Goal: Information Seeking & Learning: Understand process/instructions

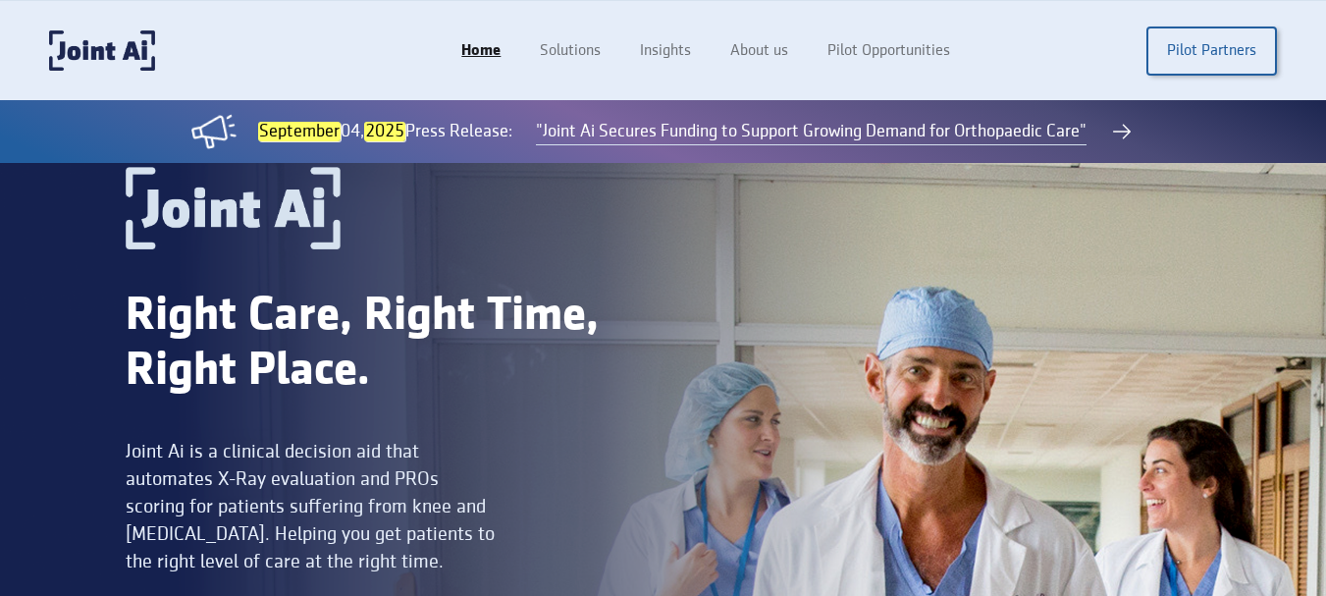
scroll to position [4139, 0]
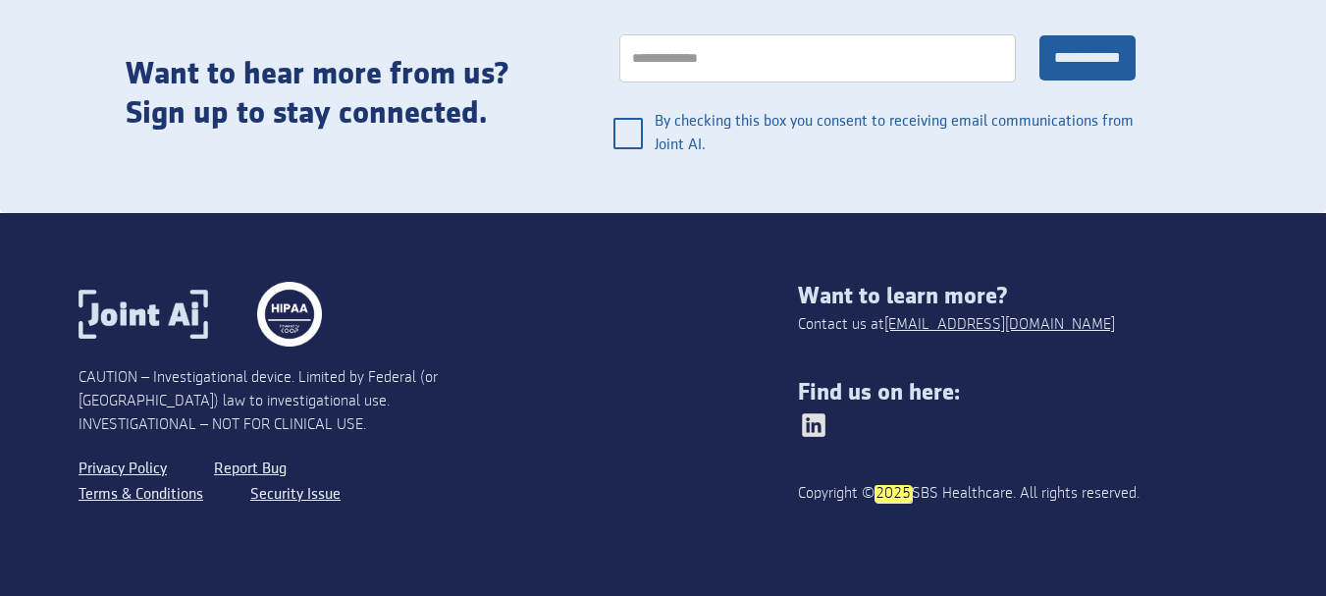
click at [944, 496] on div "Copyright © 2025 SBS Healthcare. All rights reserved." at bounding box center [977, 494] width 359 height 24
drag, startPoint x: 944, startPoint y: 496, endPoint x: 975, endPoint y: 496, distance: 31.4
click at [975, 496] on div "Copyright © 2025 SBS Healthcare. All rights reserved." at bounding box center [977, 494] width 359 height 24
copy div "SBS Healthcare"
click at [172, 435] on div "CAUTION – Investigational device. Limited by Federal (or [GEOGRAPHIC_DATA]) law…" at bounding box center [259, 401] width 360 height 71
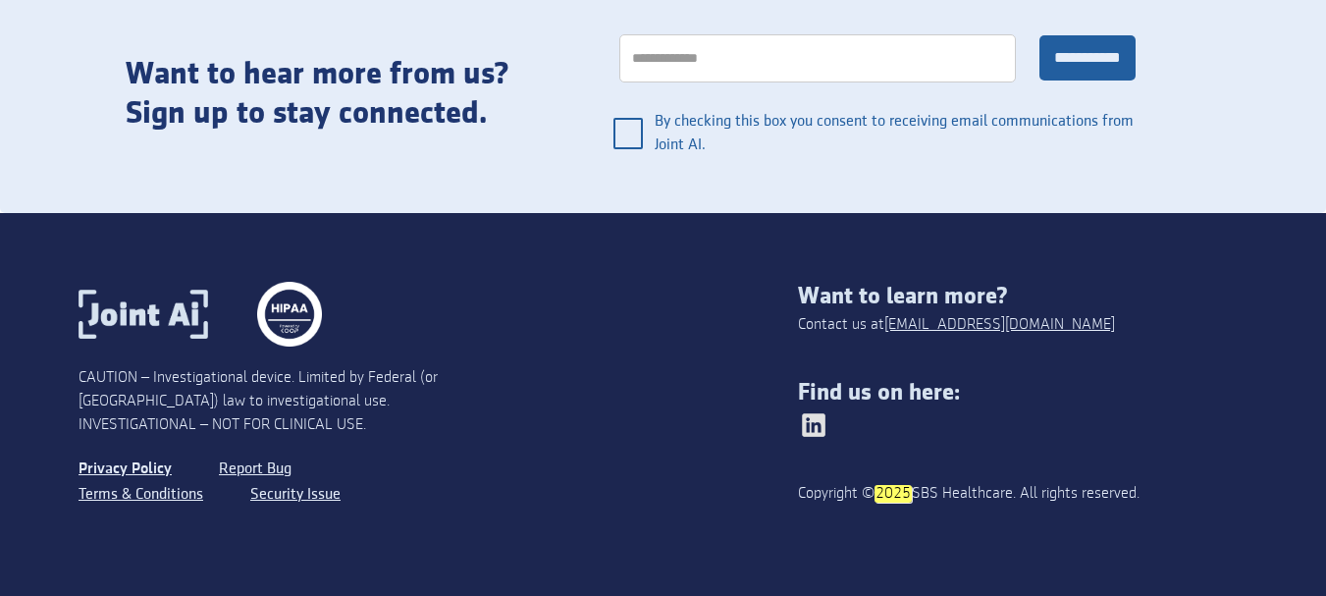
click at [164, 462] on link "Privacy Policy" at bounding box center [125, 470] width 93 height 26
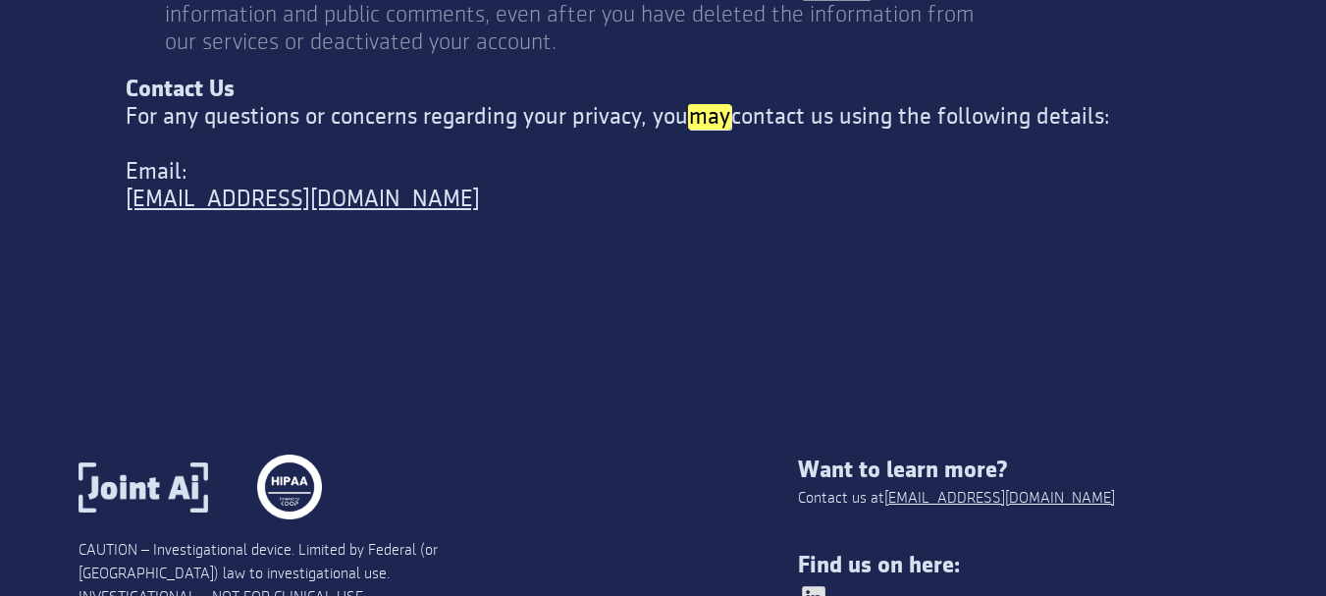
scroll to position [8201, 0]
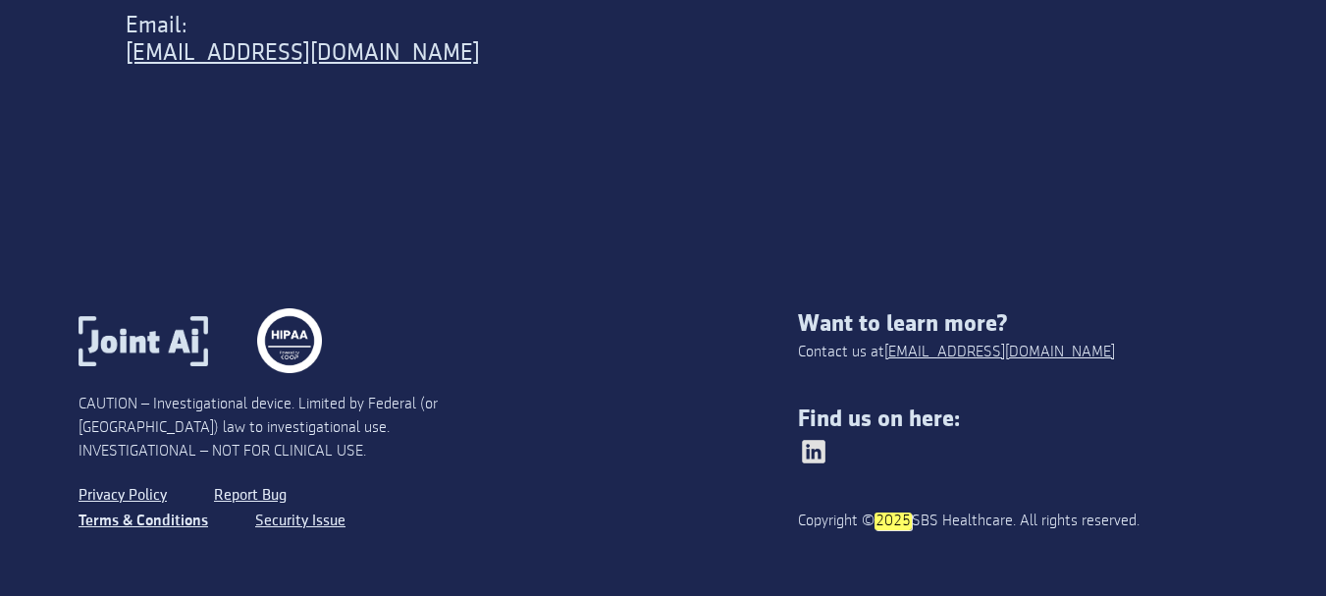
click at [87, 509] on link "Terms & Conditions" at bounding box center [144, 522] width 130 height 26
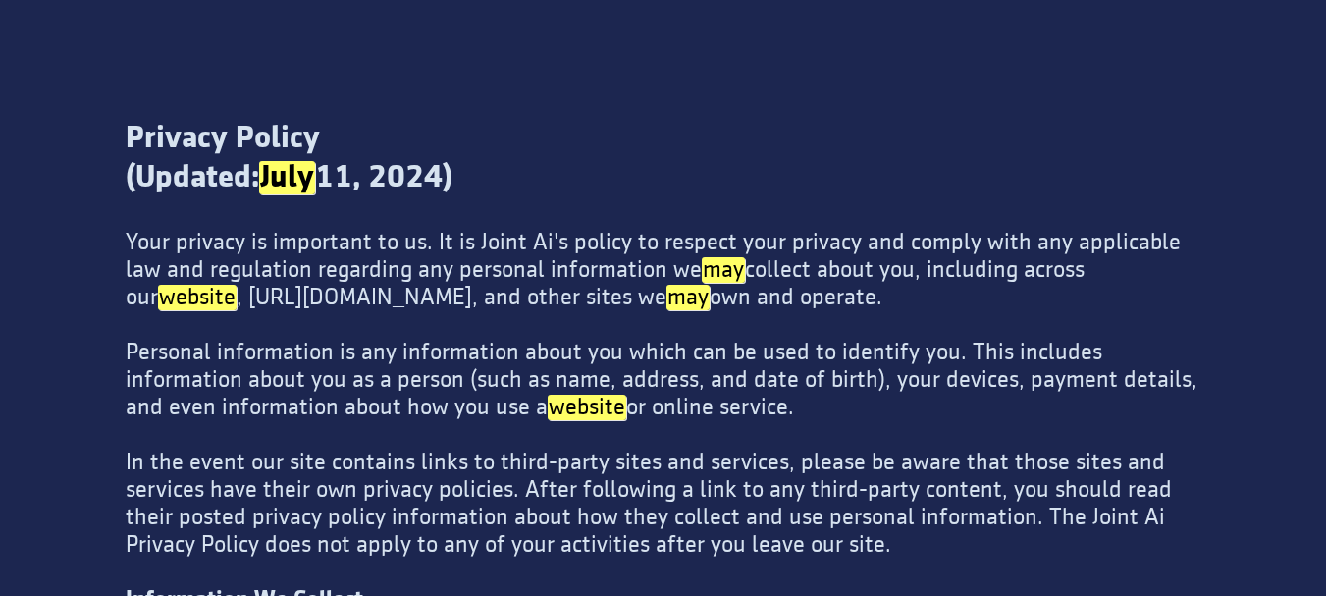
click at [1084, 520] on div "Your privacy is important to us. It is Joint Ai's policy to respect your privac…" at bounding box center [663, 449] width 1075 height 440
click at [1185, 520] on div "Your privacy is important to us. It is Joint Ai's policy to respect your privac…" at bounding box center [663, 449] width 1075 height 440
copy div "Joint Ai"
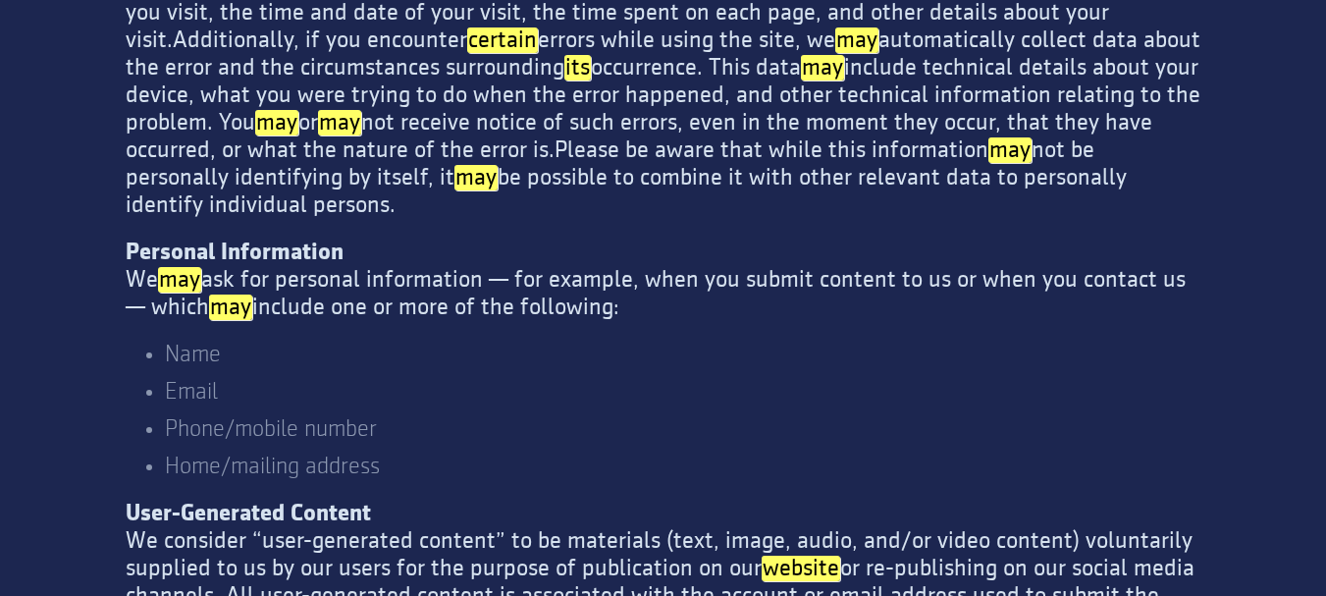
scroll to position [0, 0]
